Goal: Information Seeking & Learning: Learn about a topic

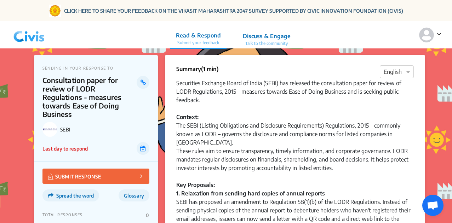
scroll to position [56, 0]
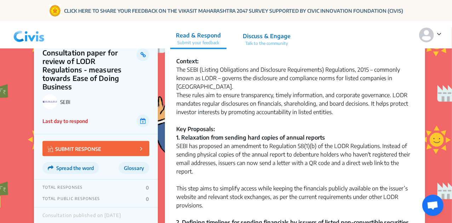
click at [171, 60] on div "Summary (1 min) × English Securities Exchange Board of India (SEBI) has release…" at bounding box center [295, 164] width 260 height 331
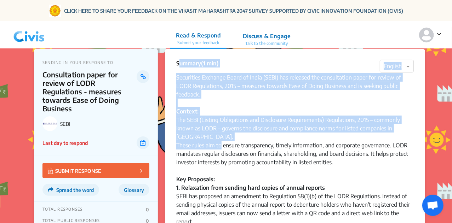
drag, startPoint x: 170, startPoint y: 72, endPoint x: 219, endPoint y: 141, distance: 84.5
click at [219, 141] on div "Summary (1 min) × English Securities Exchange Board of India (SEBI) has release…" at bounding box center [295, 214] width 260 height 331
click at [219, 141] on div "These rules aim to ensure transparency, timely information, and corporate gover…" at bounding box center [294, 158] width 237 height 34
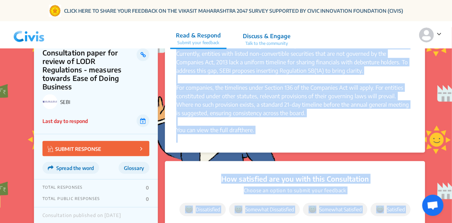
scroll to position [243, 0]
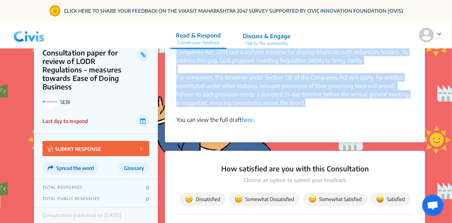
drag, startPoint x: 177, startPoint y: 80, endPoint x: 318, endPoint y: 92, distance: 141.3
copy div "Loremipsum Dolorsit Ametc ad Elits (DOEI) tem incididu utl etdoloremagn aliqu e…"
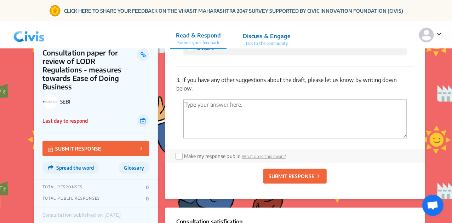
scroll to position [635, 0]
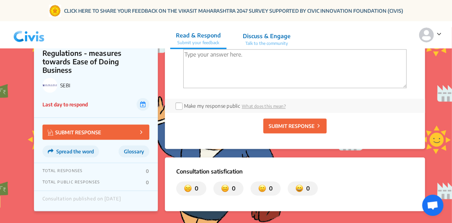
drag, startPoint x: 174, startPoint y: 82, endPoint x: 258, endPoint y: 67, distance: 85.5
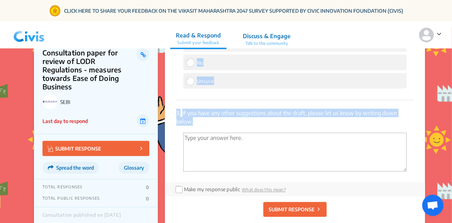
copy div "1. Do you believe SEBI’s proposed changes to the LODR Regulations will make it …"
click at [175, 89] on div "How satisfied are you with this Consultation Choose an option to submit your fe…" at bounding box center [295, 37] width 260 height 389
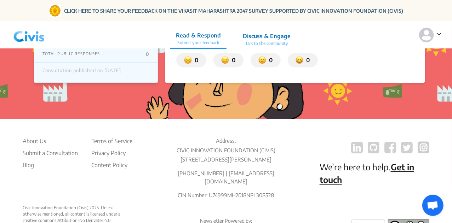
scroll to position [806, 0]
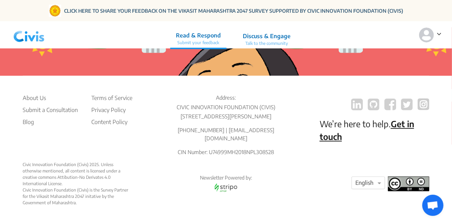
click at [208, 137] on p "[PHONE_NUMBER] | [EMAIL_ADDRESS][DOMAIN_NAME]" at bounding box center [226, 134] width 110 height 16
copy p "8976926914"
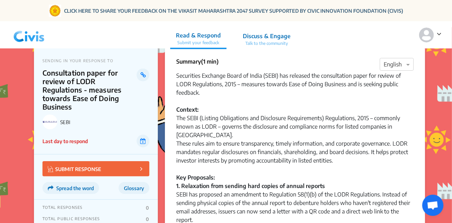
scroll to position [8, 0]
click at [33, 34] on img at bounding box center [29, 34] width 37 height 21
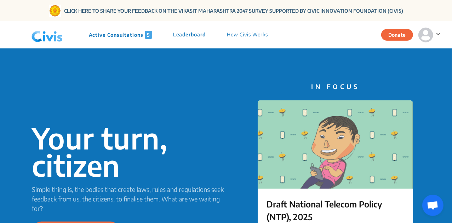
click at [239, 34] on p "How Civis Works" at bounding box center [247, 35] width 41 height 8
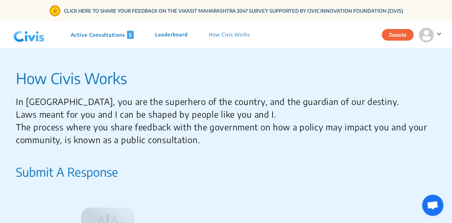
click at [40, 35] on img at bounding box center [29, 34] width 37 height 21
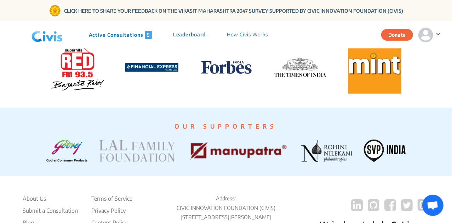
scroll to position [1644, 0]
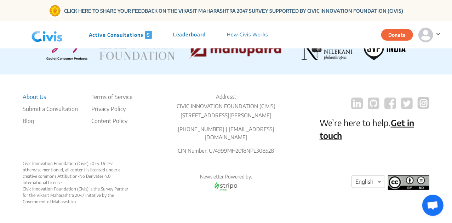
click at [32, 93] on li "About Us" at bounding box center [50, 97] width 55 height 8
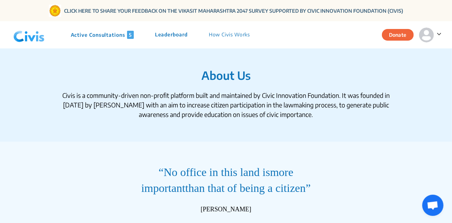
click at [81, 35] on p "Active Consultations 5" at bounding box center [102, 35] width 63 height 8
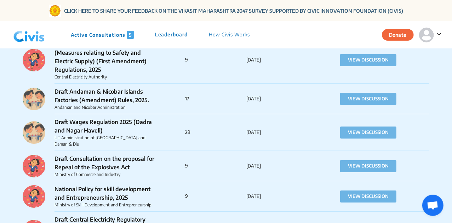
scroll to position [1387, 0]
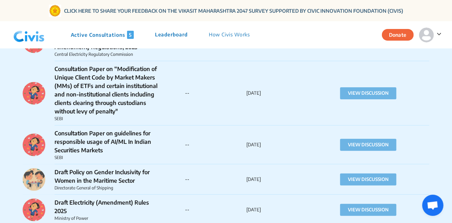
click at [40, 42] on img at bounding box center [29, 34] width 37 height 21
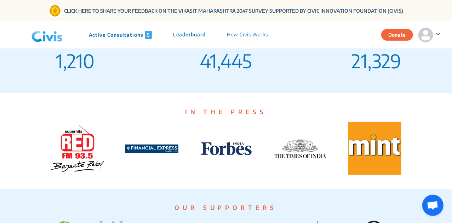
scroll to position [1644, 0]
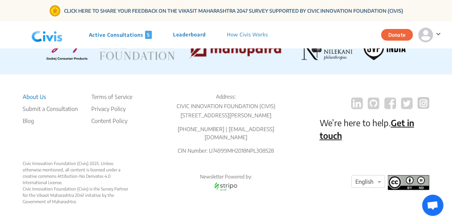
click at [35, 93] on li "About Us" at bounding box center [50, 97] width 55 height 8
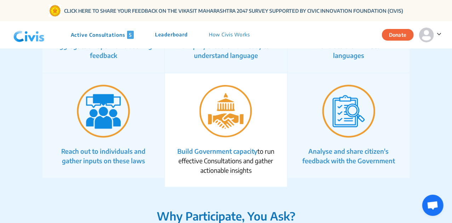
scroll to position [477, 0]
click at [41, 39] on img at bounding box center [29, 34] width 37 height 21
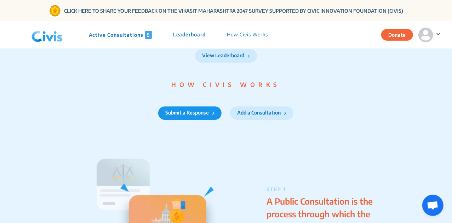
scroll to position [1089, 0]
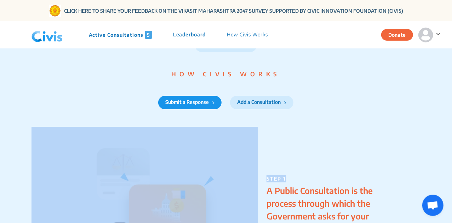
drag, startPoint x: 353, startPoint y: 105, endPoint x: 353, endPoint y: 140, distance: 35.0
click at [353, 140] on section "LATEST RESPONSES Yes To Central Motor Vehicles (…………. Amendment) Rules, 2025. D…" at bounding box center [226, 187] width 452 height 874
drag, startPoint x: 353, startPoint y: 140, endPoint x: 325, endPoint y: 134, distance: 28.2
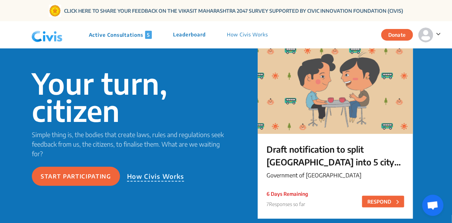
scroll to position [54, 0]
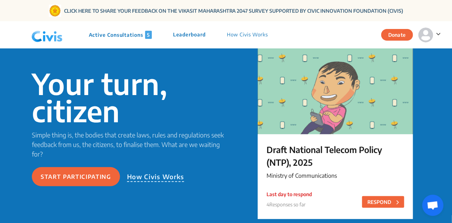
click at [236, 36] on p "How Civis Works" at bounding box center [247, 35] width 41 height 8
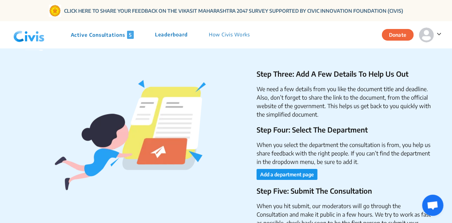
scroll to position [1297, 0]
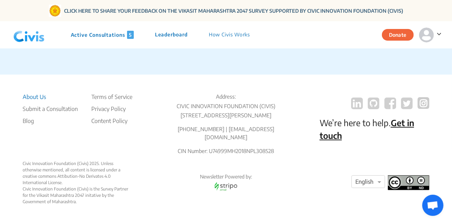
click at [45, 93] on li "About Us" at bounding box center [50, 97] width 55 height 8
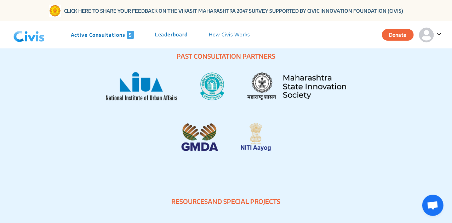
scroll to position [1286, 0]
